Goal: Navigation & Orientation: Find specific page/section

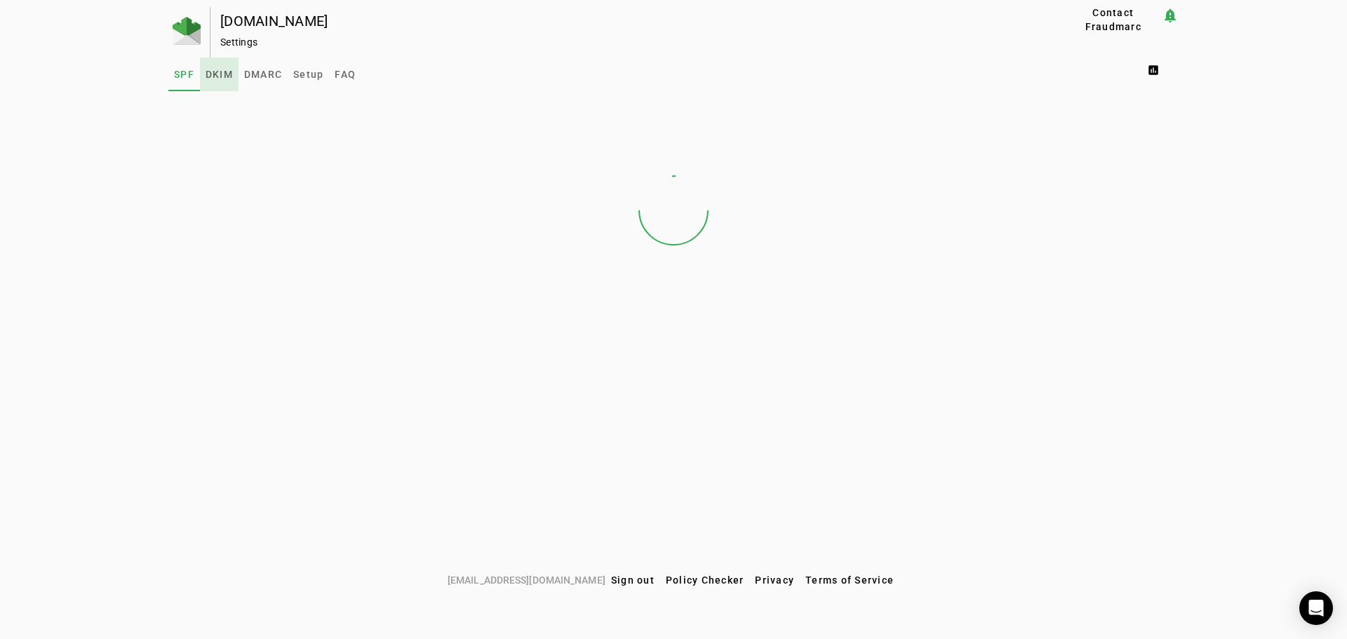
click at [217, 72] on span "DKIM" at bounding box center [219, 74] width 27 height 10
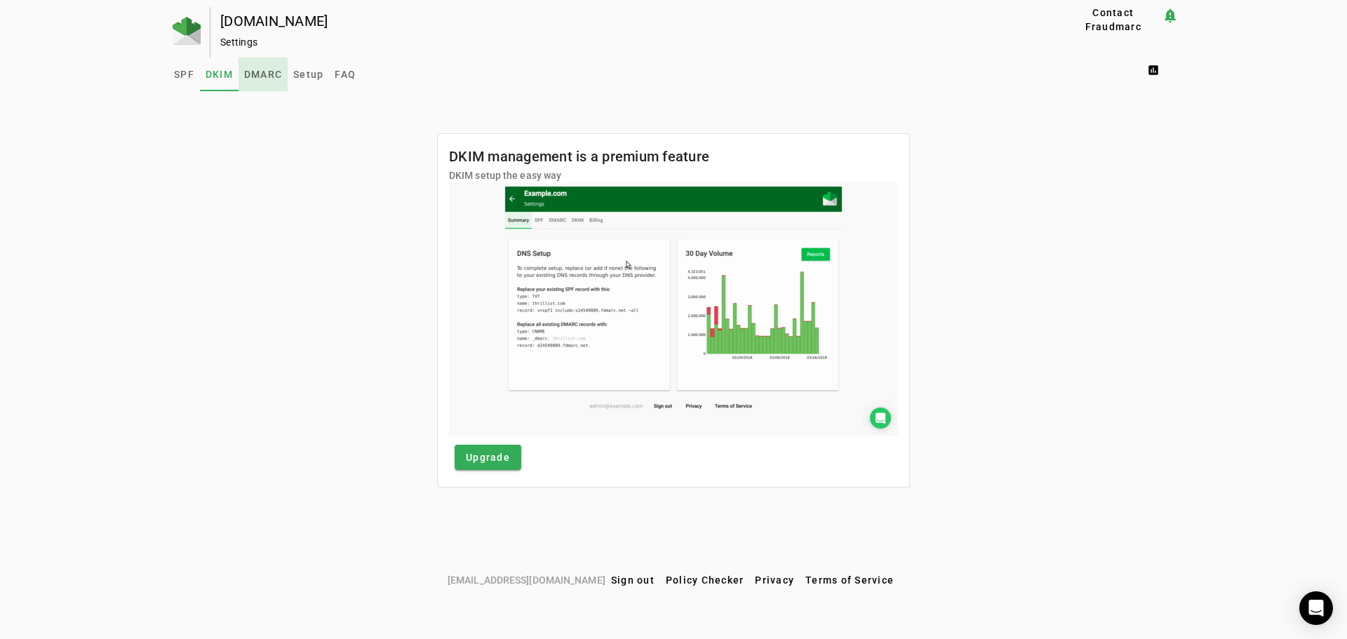
click at [269, 70] on span "DMARC" at bounding box center [263, 74] width 38 height 10
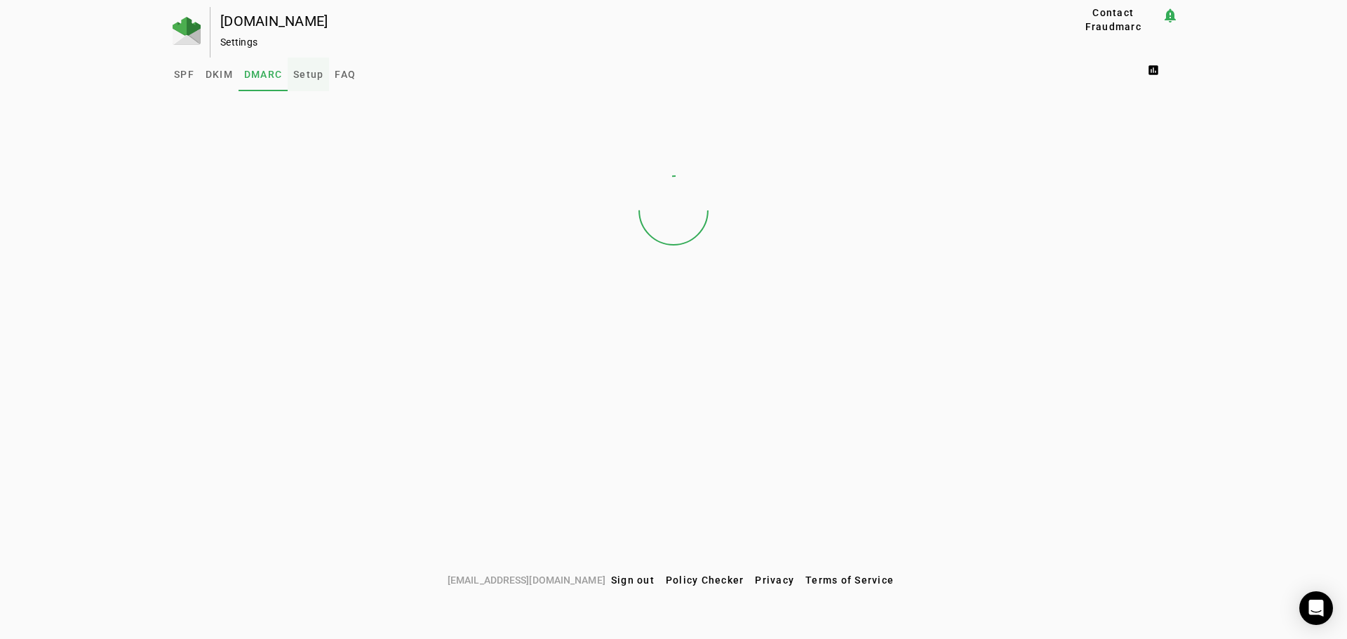
click at [316, 72] on span "Setup" at bounding box center [308, 74] width 30 height 10
click at [340, 75] on span "FAQ" at bounding box center [345, 74] width 21 height 10
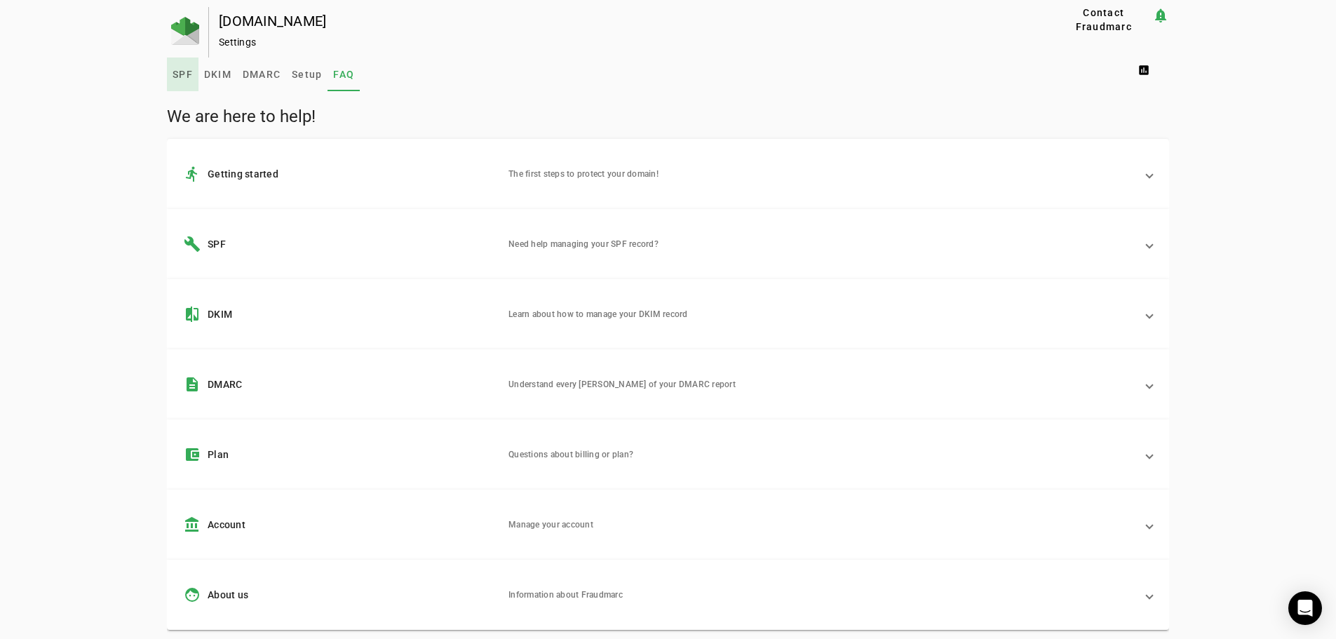
click at [188, 73] on span "SPF" at bounding box center [183, 74] width 20 height 10
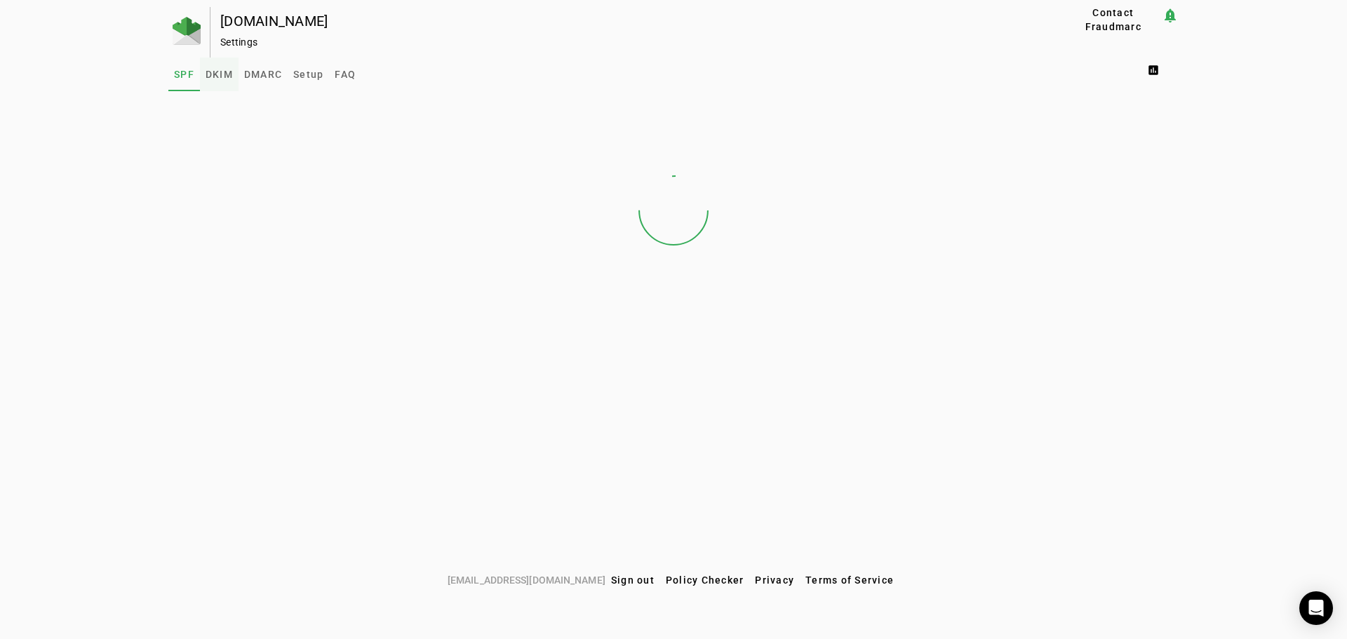
click at [229, 76] on span "DKIM" at bounding box center [219, 74] width 27 height 10
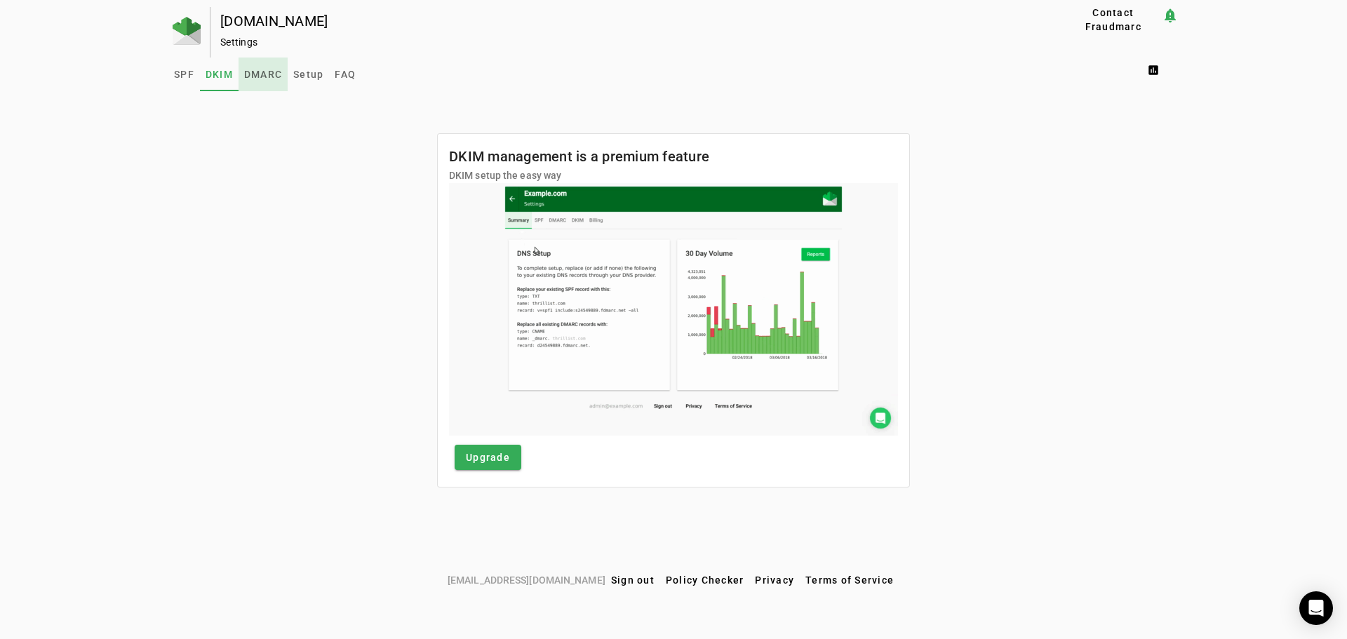
click at [257, 76] on span "DMARC" at bounding box center [263, 74] width 38 height 10
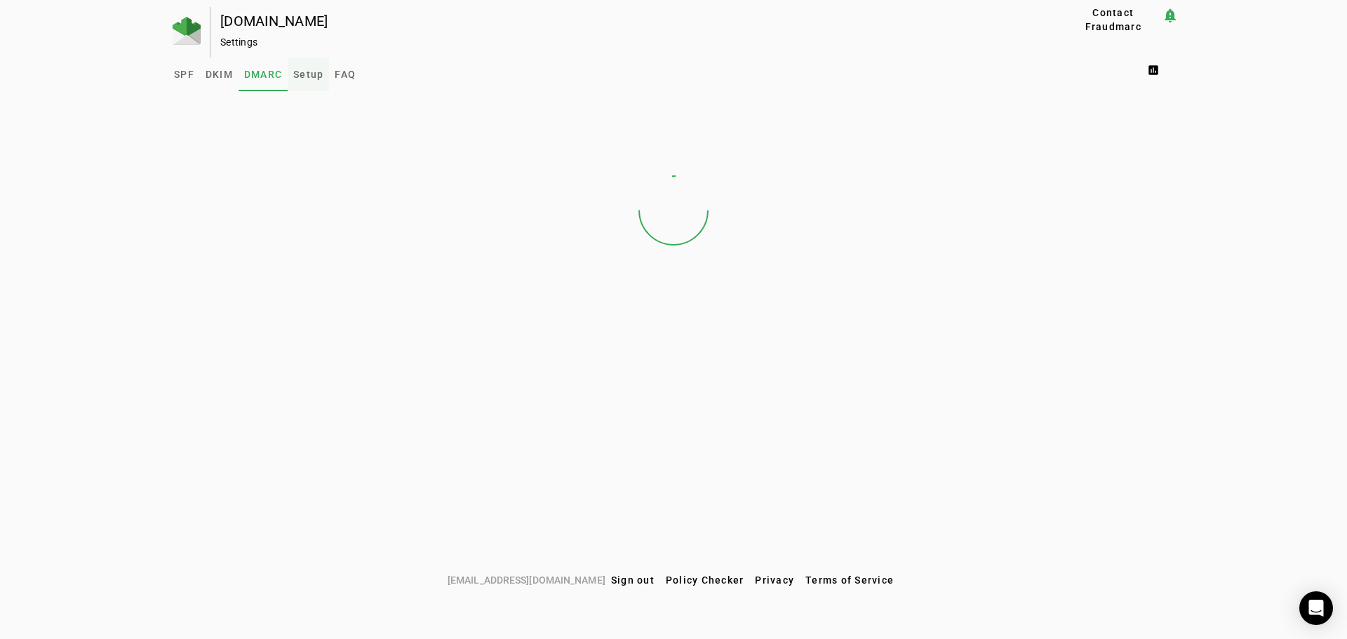
click at [316, 70] on span "Setup" at bounding box center [308, 74] width 30 height 10
click at [344, 73] on span "FAQ" at bounding box center [345, 74] width 21 height 10
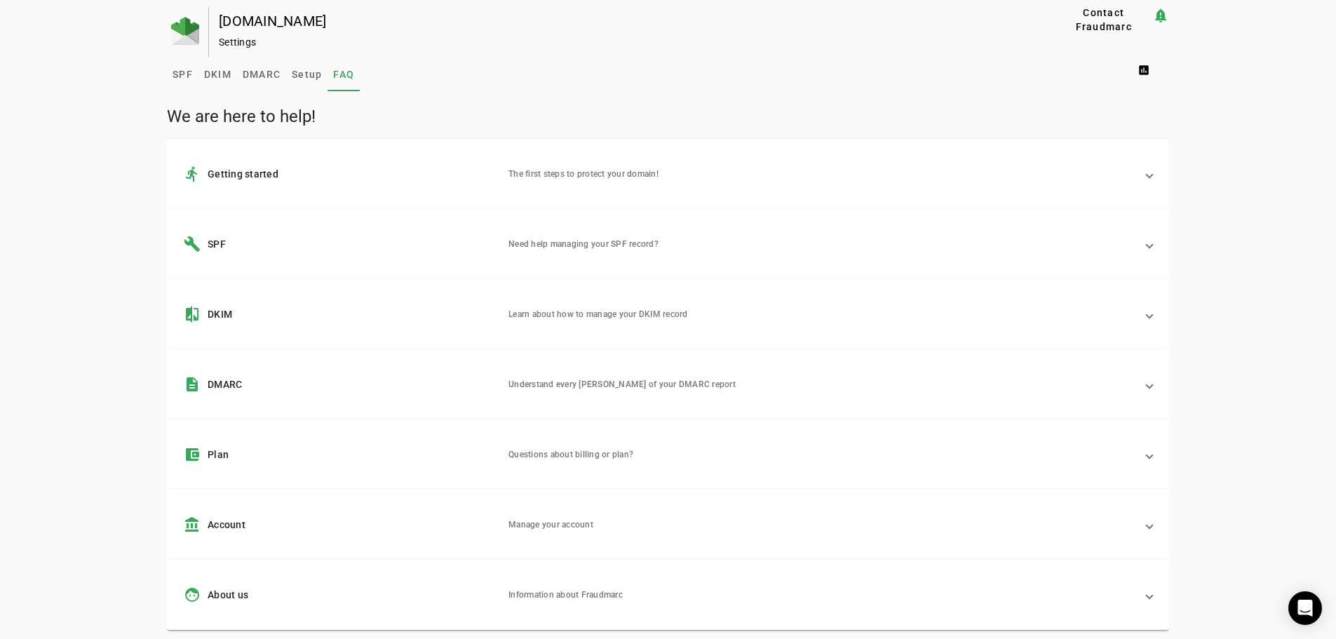
click at [104, 110] on div "[DOMAIN_NAME] Settings Contact Fraudmarc notification_important Settings SPF DK…" at bounding box center [668, 332] width 1336 height 651
click at [243, 74] on span "DMARC" at bounding box center [262, 74] width 38 height 10
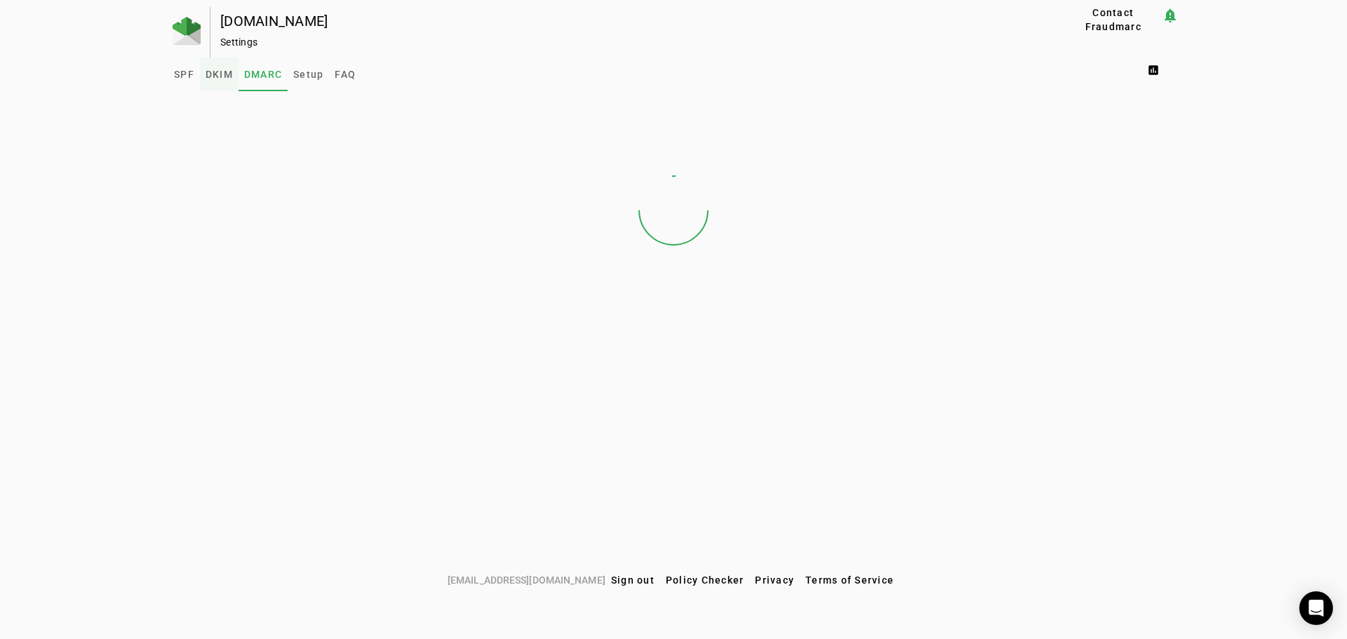
click at [226, 74] on span "DKIM" at bounding box center [219, 74] width 27 height 10
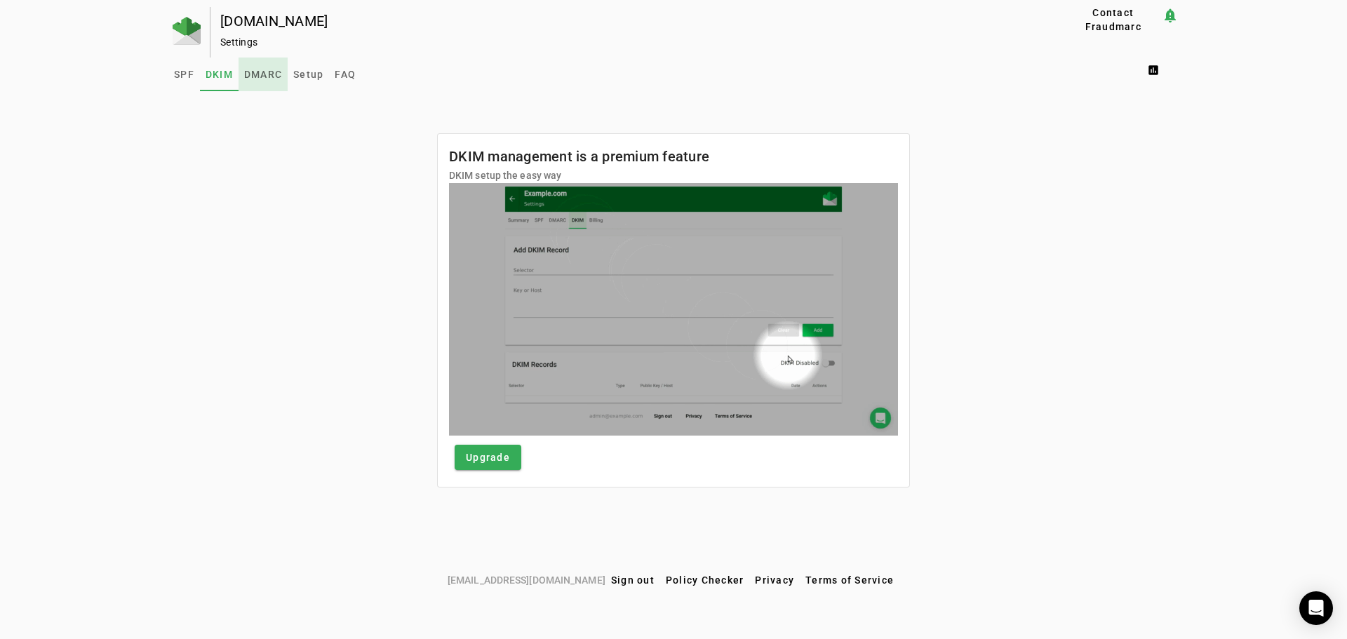
click at [253, 75] on span "DMARC" at bounding box center [263, 74] width 38 height 10
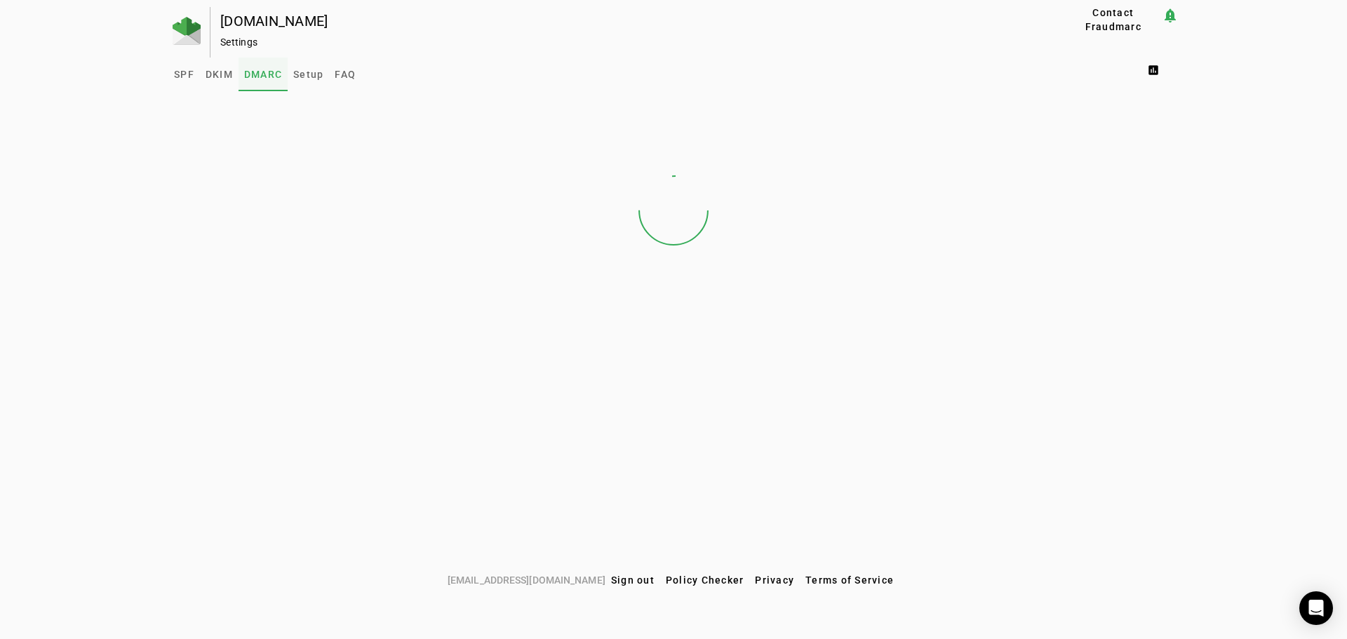
click at [258, 74] on span "DMARC" at bounding box center [263, 74] width 38 height 10
click at [183, 72] on span "SPF" at bounding box center [184, 74] width 20 height 10
click at [1173, 13] on mat-icon "notification_important" at bounding box center [1170, 15] width 17 height 17
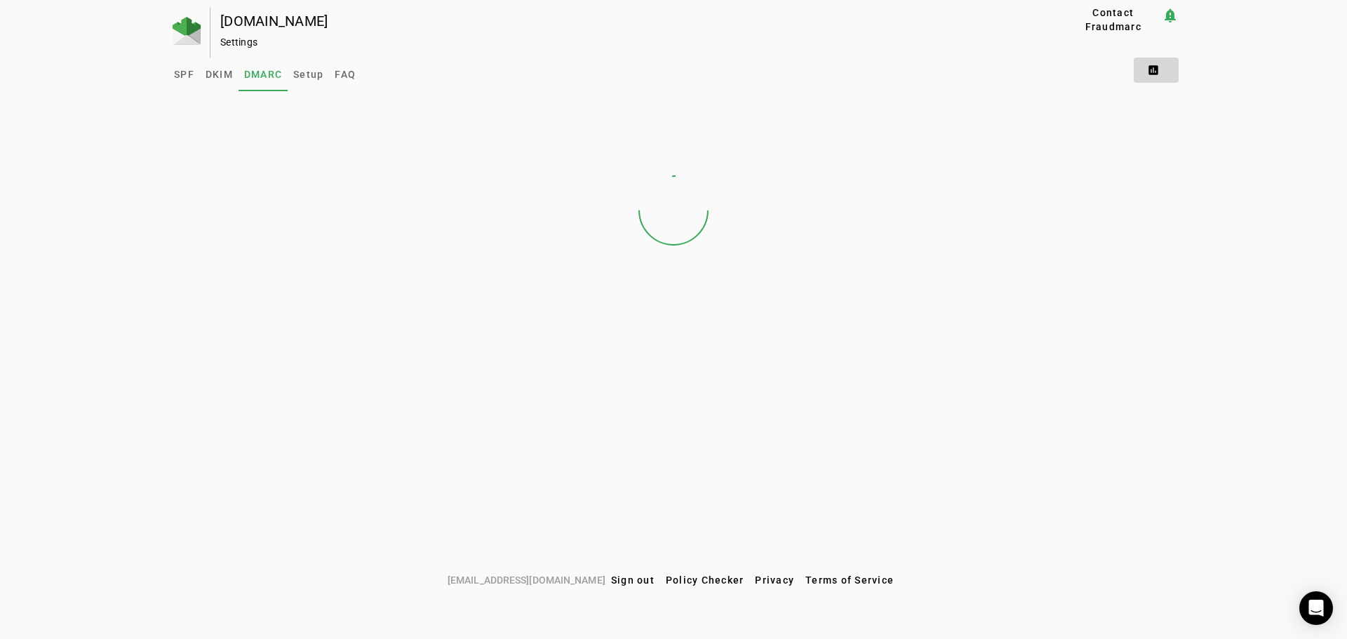
click at [1153, 74] on span at bounding box center [1156, 70] width 45 height 34
click at [238, 15] on div at bounding box center [673, 319] width 1347 height 639
drag, startPoint x: 238, startPoint y: 15, endPoint x: 238, endPoint y: 25, distance: 9.8
click at [238, 25] on div "[DOMAIN_NAME]" at bounding box center [620, 21] width 800 height 14
click at [229, 36] on div "Settings" at bounding box center [620, 42] width 800 height 14
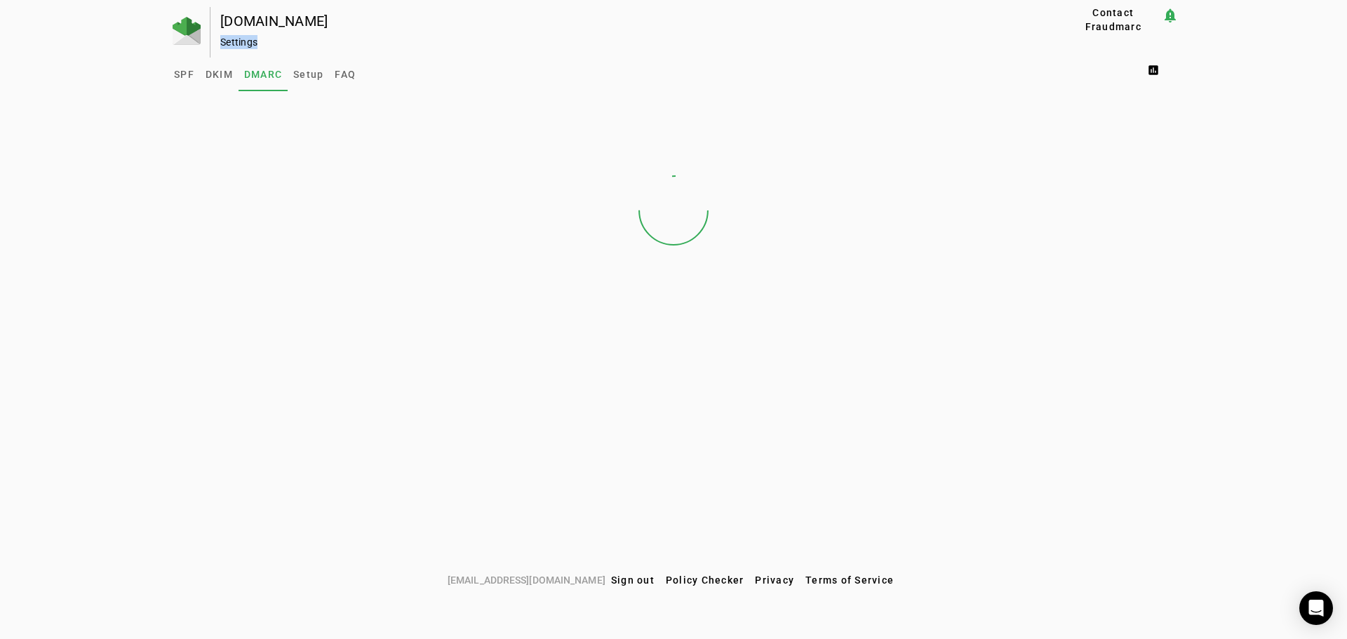
click at [229, 36] on div "Settings" at bounding box center [620, 42] width 800 height 14
click at [187, 72] on span "SPF" at bounding box center [184, 74] width 20 height 10
click at [216, 76] on span "DKIM" at bounding box center [219, 74] width 27 height 10
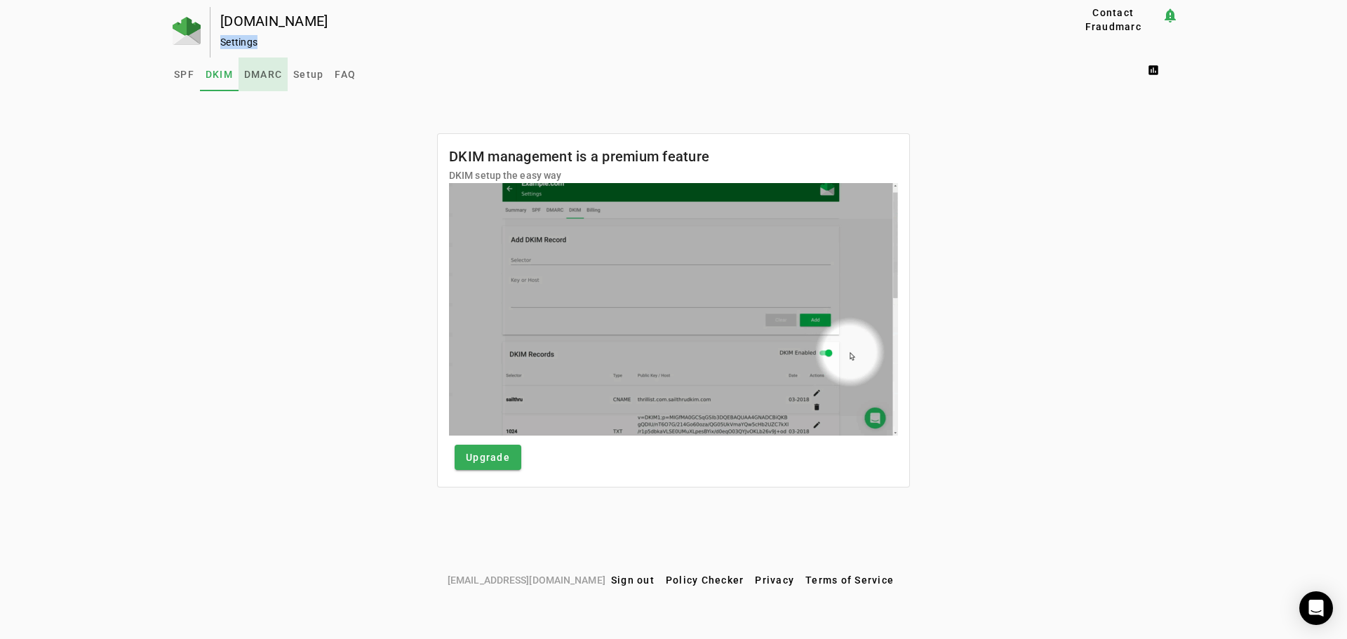
click at [257, 72] on span "DMARC" at bounding box center [263, 74] width 38 height 10
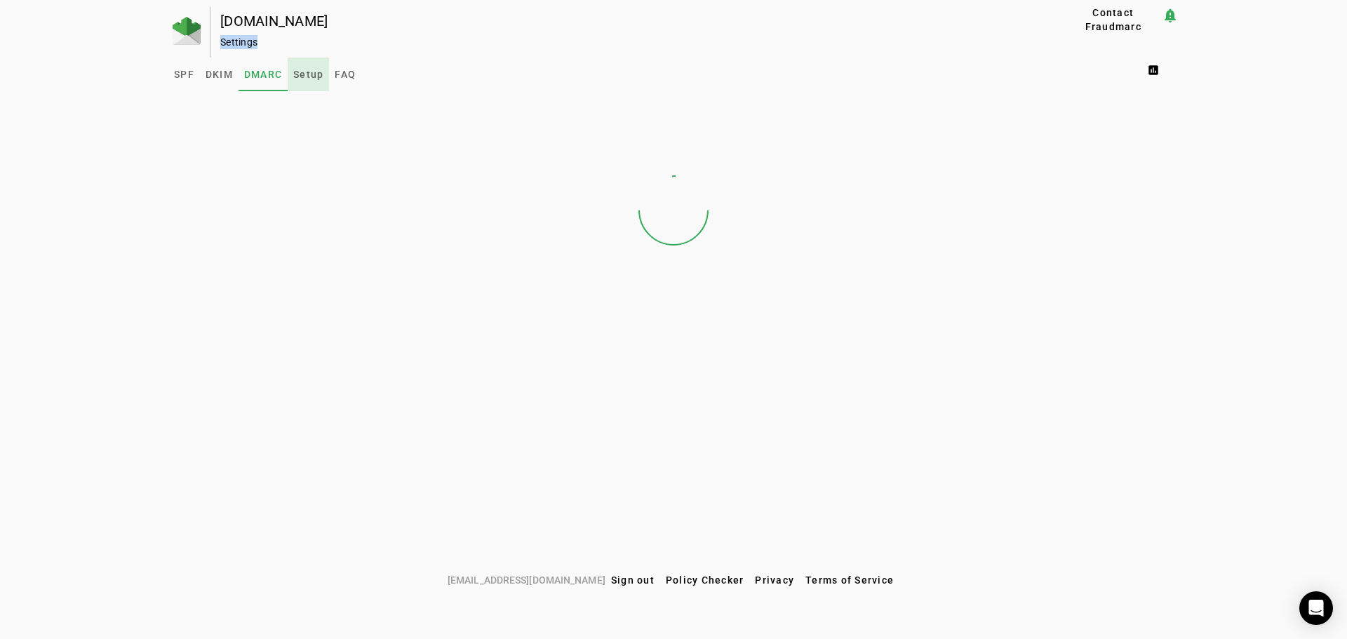
click at [311, 72] on span "Setup" at bounding box center [308, 74] width 30 height 10
click at [341, 76] on span "FAQ" at bounding box center [345, 74] width 21 height 10
